Goal: Information Seeking & Learning: Find specific fact

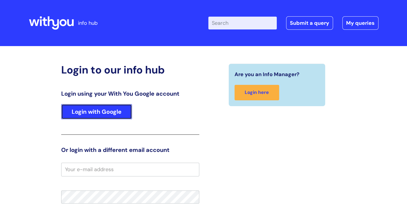
click at [101, 115] on link "Login with Google" at bounding box center [96, 111] width 71 height 15
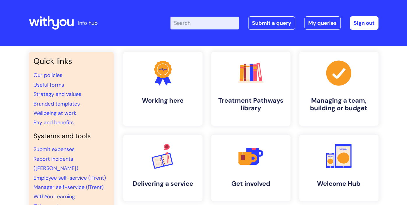
click at [219, 23] on input "Enter your search term here..." at bounding box center [205, 23] width 69 height 13
type input "all staff call"
click button "Search" at bounding box center [0, 0] width 0 height 0
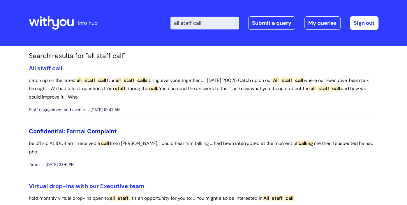
click at [92, 130] on link "Confidential: Formal Complaint" at bounding box center [73, 131] width 88 height 8
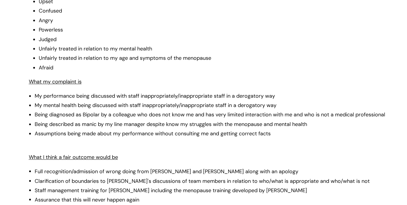
scroll to position [506, 0]
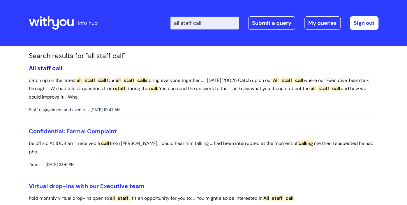
click at [55, 68] on span "call" at bounding box center [57, 68] width 10 height 8
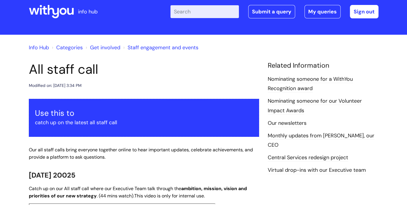
scroll to position [35, 0]
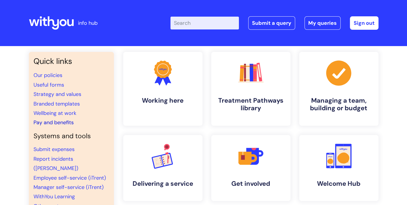
click at [58, 122] on link "Pay and benefits" at bounding box center [54, 122] width 40 height 7
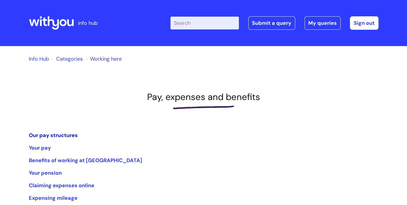
click at [73, 135] on link "Our pay structures" at bounding box center [53, 135] width 49 height 7
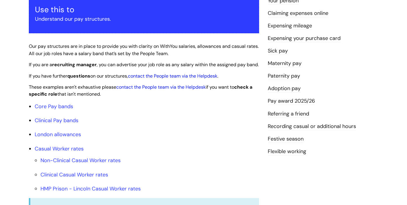
scroll to position [86, 0]
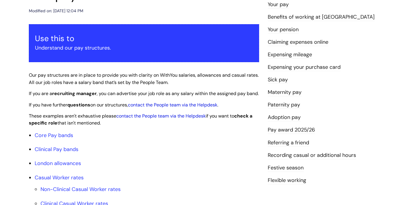
click at [297, 130] on link "Pay award 2025/26" at bounding box center [291, 130] width 47 height 8
